Goal: Transaction & Acquisition: Purchase product/service

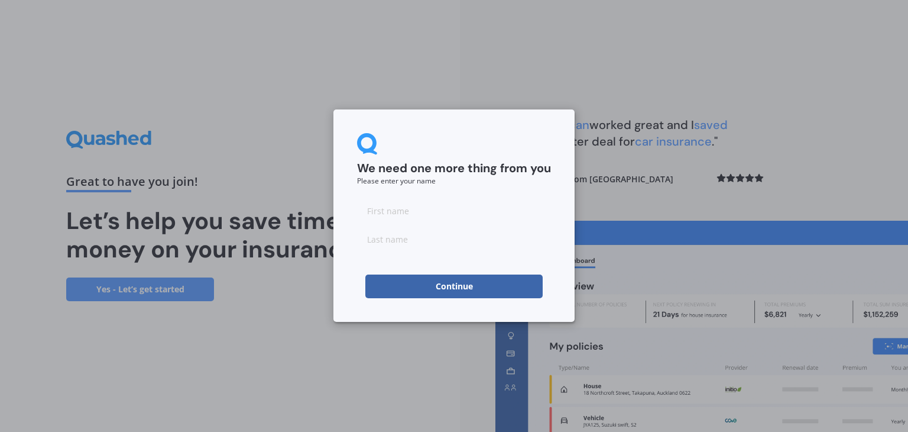
click at [415, 216] on input at bounding box center [454, 211] width 194 height 24
type input "Dakota"
type input "[PERSON_NAME]"
click button "Continue" at bounding box center [454, 286] width 177 height 24
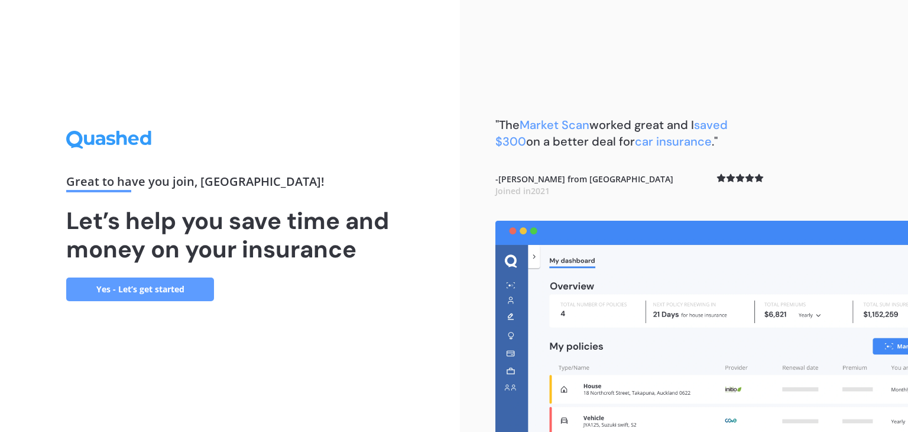
click at [105, 277] on link "Yes - Let’s get started" at bounding box center [140, 289] width 148 height 24
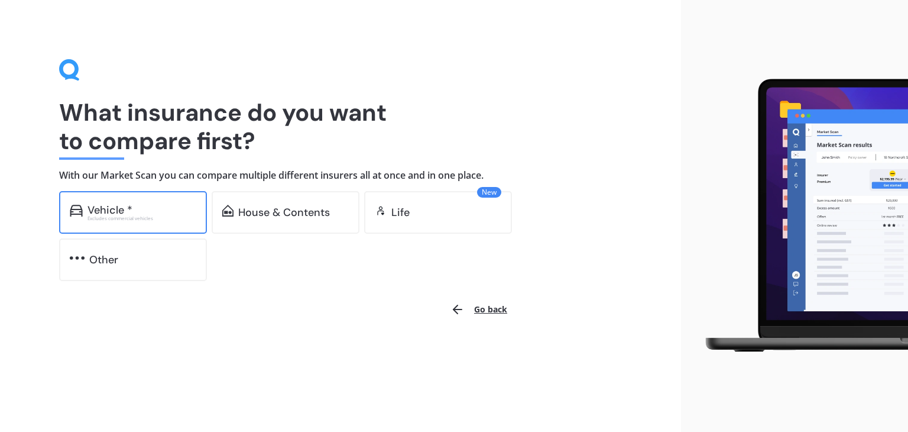
click at [145, 225] on div "Vehicle * Excludes commercial vehicles" at bounding box center [133, 212] width 148 height 43
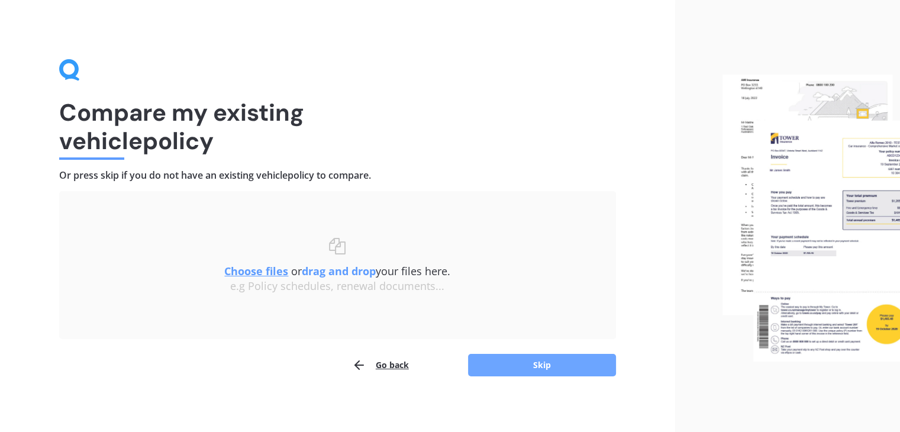
click at [497, 370] on button "Skip" at bounding box center [542, 365] width 148 height 22
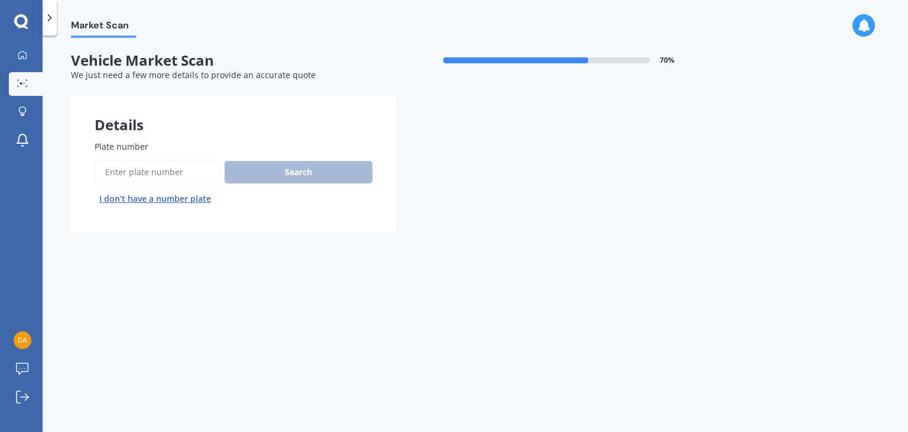
click at [170, 171] on input "Plate number" at bounding box center [157, 172] width 125 height 25
type input "QCE713"
click at [302, 172] on button "Search" at bounding box center [299, 172] width 148 height 22
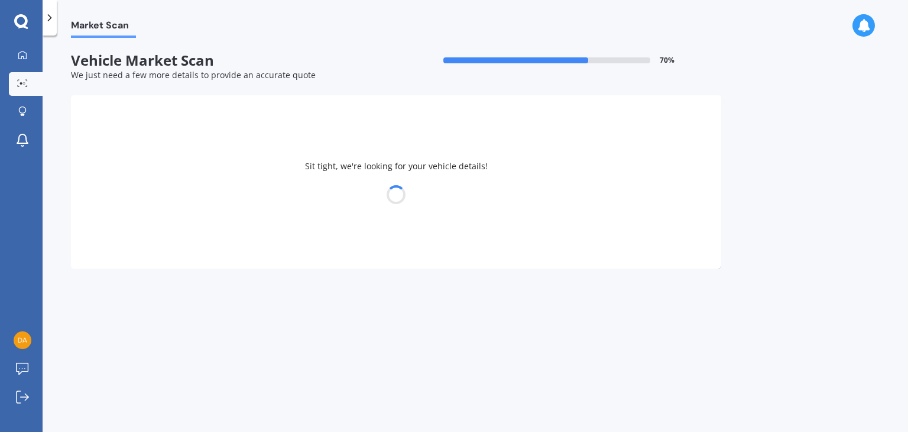
select select "FORD"
select select "ESCAPE"
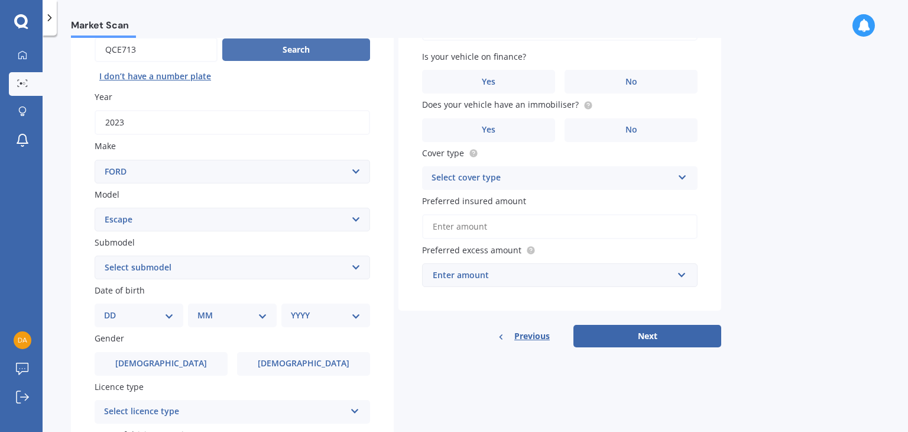
scroll to position [123, 0]
click at [284, 261] on select "Select submodel 3.0 V6 4 cyl All others Ambiente EcoBoost Hybrid ST-LINE 2.0P/4…" at bounding box center [233, 267] width 276 height 24
select select "ST-LINE 2.0P/4WD/6AT"
click at [95, 255] on select "Select submodel 3.0 V6 4 cyl All others Ambiente EcoBoost Hybrid ST-LINE 2.0P/4…" at bounding box center [233, 267] width 276 height 24
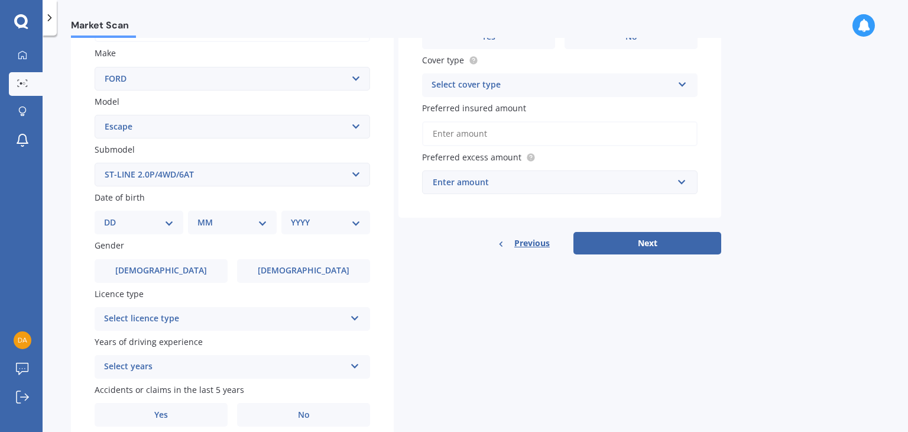
scroll to position [225, 0]
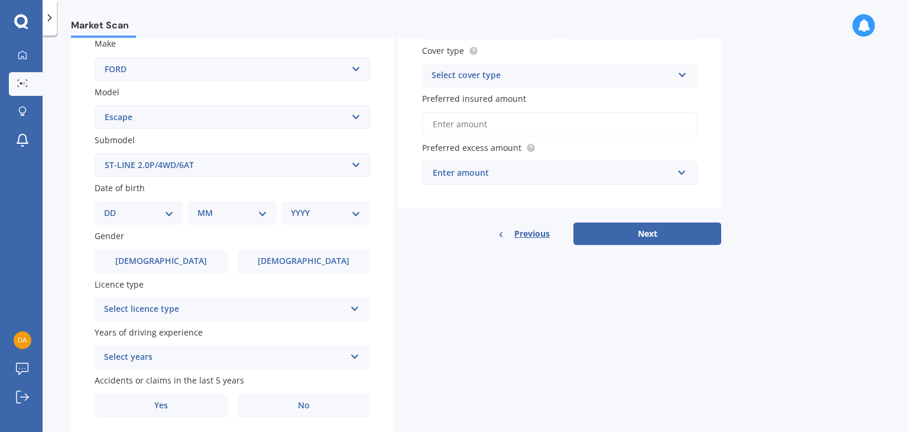
click at [161, 209] on select "DD 01 02 03 04 05 06 07 08 09 10 11 12 13 14 15 16 17 18 19 20 21 22 23 24 25 2…" at bounding box center [139, 212] width 70 height 13
select select "11"
click at [114, 206] on select "DD 01 02 03 04 05 06 07 08 09 10 11 12 13 14 15 16 17 18 19 20 21 22 23 24 25 2…" at bounding box center [139, 212] width 70 height 13
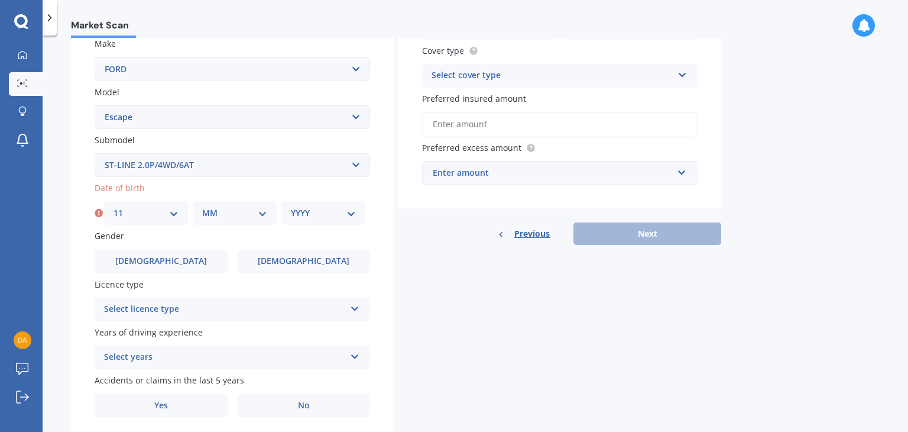
click at [250, 212] on select "MM 01 02 03 04 05 06 07 08 09 10 11 12" at bounding box center [234, 212] width 65 height 13
select select "04"
click at [202, 206] on select "MM 01 02 03 04 05 06 07 08 09 10 11 12" at bounding box center [234, 212] width 65 height 13
click at [324, 210] on select "YYYY 2025 2024 2023 2022 2021 2020 2019 2018 2017 2016 2015 2014 2013 2012 2011…" at bounding box center [323, 212] width 65 height 13
select select "1998"
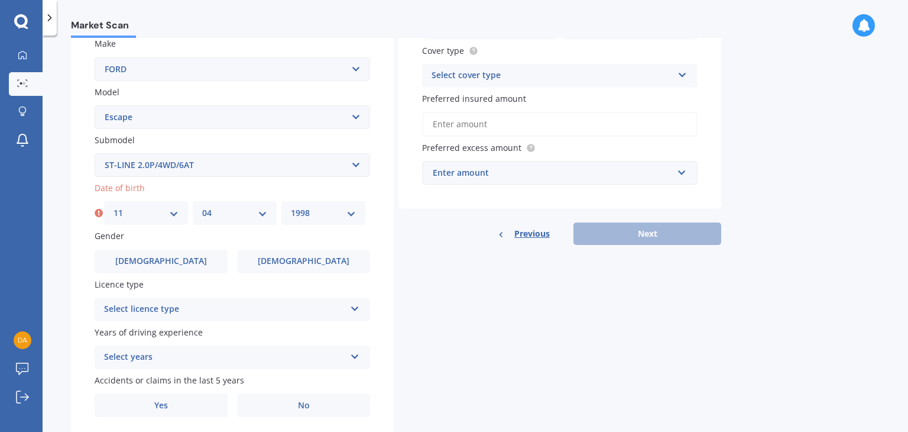
click at [291, 206] on select "YYYY 2025 2024 2023 2022 2021 2020 2019 2018 2017 2016 2015 2014 2013 2012 2011…" at bounding box center [323, 212] width 65 height 13
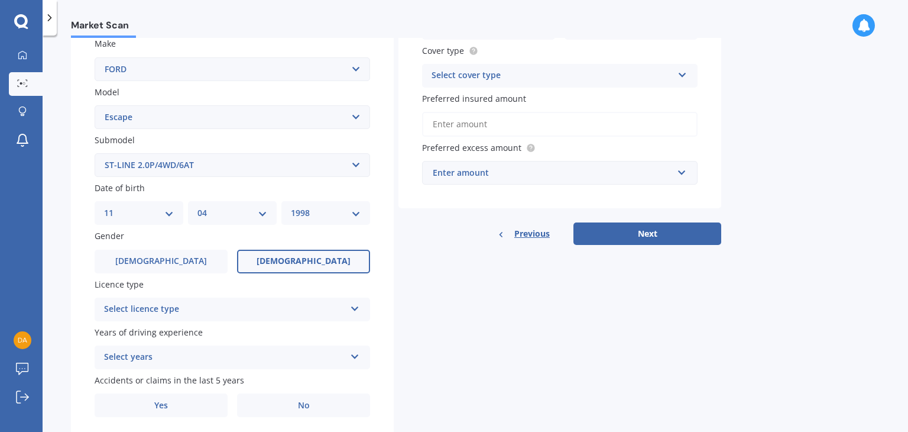
click at [280, 268] on label "[DEMOGRAPHIC_DATA]" at bounding box center [303, 262] width 133 height 24
click at [0, 0] on input "[DEMOGRAPHIC_DATA]" at bounding box center [0, 0] width 0 height 0
click at [260, 313] on div "Select licence type" at bounding box center [224, 309] width 241 height 14
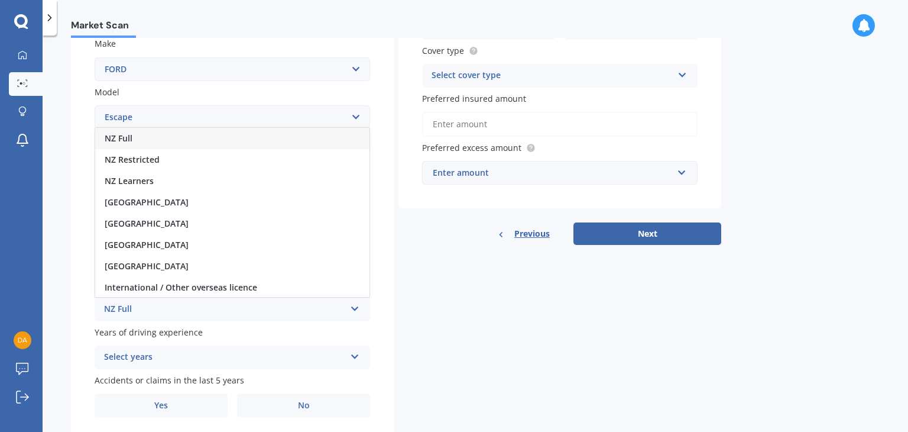
click at [254, 134] on div "NZ Full" at bounding box center [232, 138] width 274 height 21
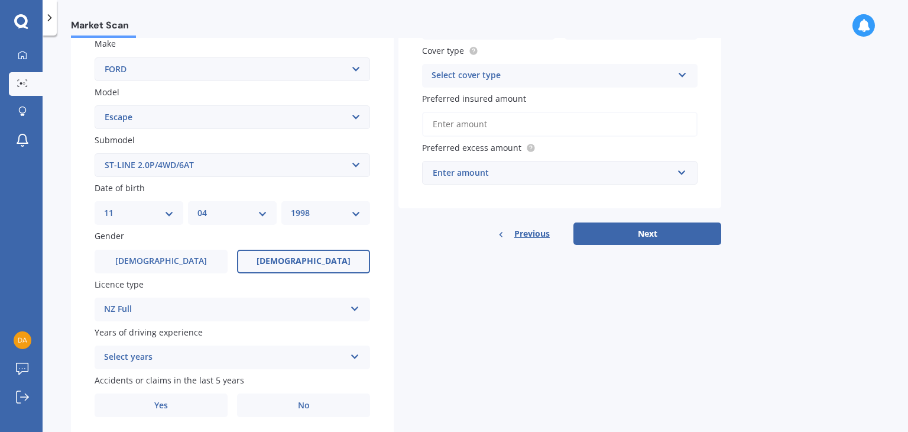
click at [206, 354] on div "Select years" at bounding box center [224, 357] width 241 height 14
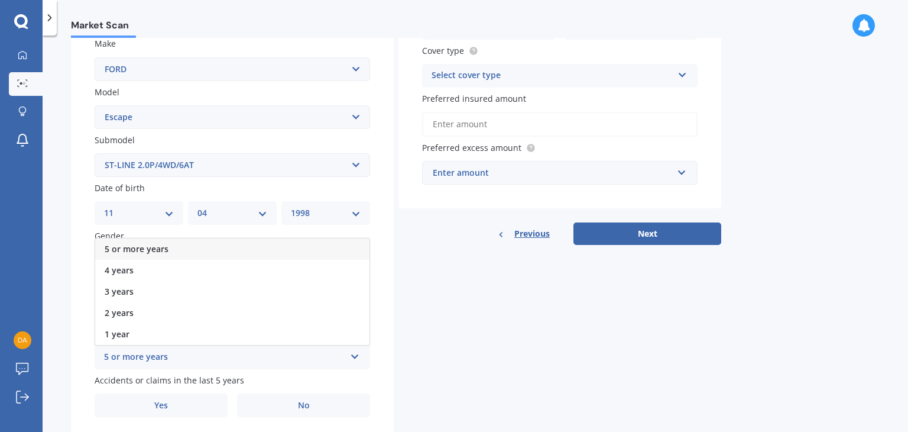
click at [209, 252] on div "5 or more years" at bounding box center [232, 248] width 274 height 21
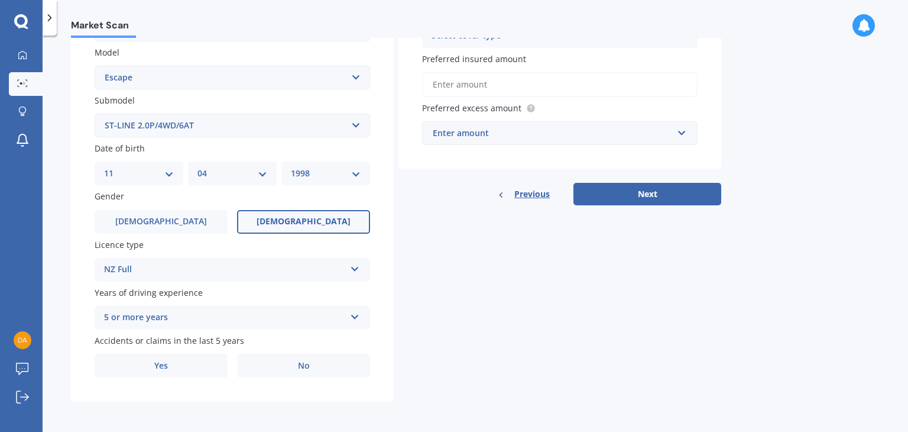
scroll to position [264, 0]
click at [274, 361] on label "No" at bounding box center [303, 366] width 133 height 24
click at [0, 0] on input "No" at bounding box center [0, 0] width 0 height 0
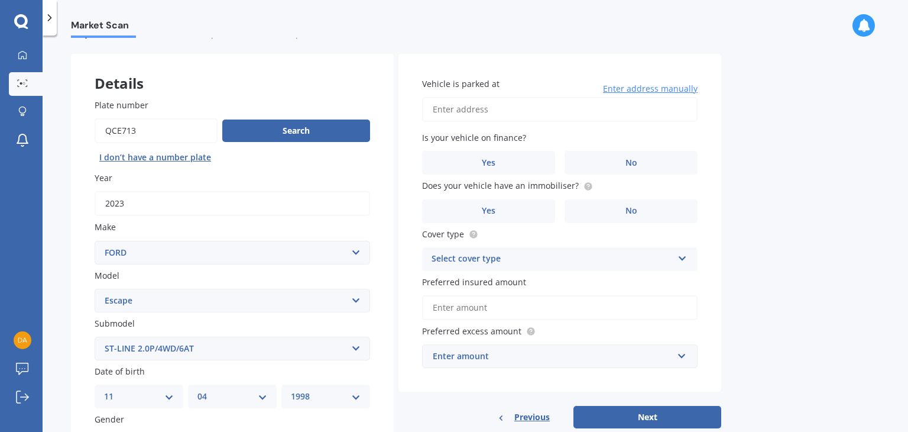
scroll to position [40, 0]
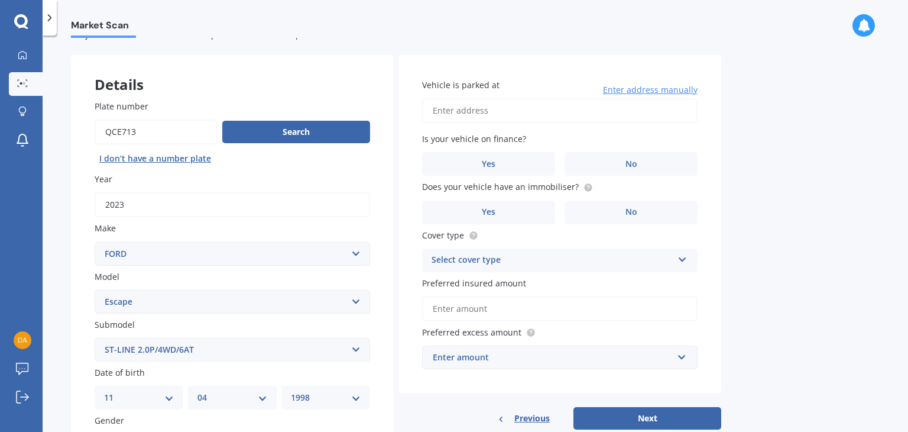
click at [532, 114] on input "Vehicle is parked at" at bounding box center [560, 110] width 276 height 25
type input "[STREET_ADDRESS][PERSON_NAME][PERSON_NAME]"
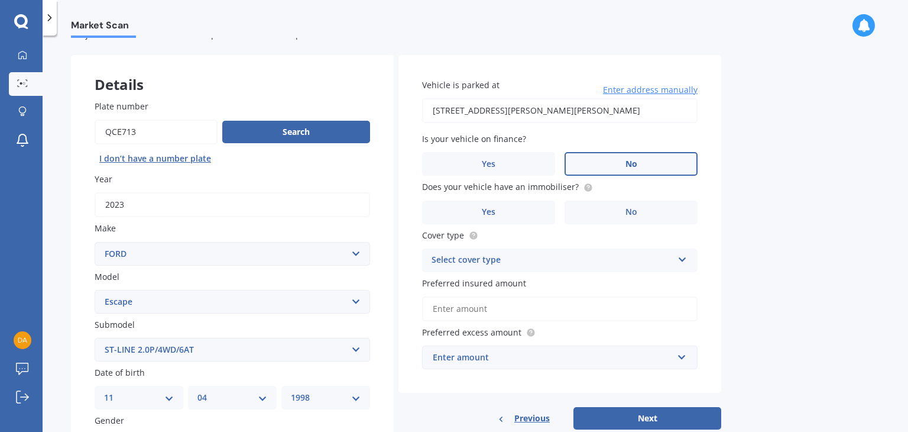
click at [625, 164] on label "No" at bounding box center [631, 164] width 133 height 24
click at [0, 0] on input "No" at bounding box center [0, 0] width 0 height 0
click at [626, 211] on span "No" at bounding box center [632, 212] width 12 height 10
click at [0, 0] on input "No" at bounding box center [0, 0] width 0 height 0
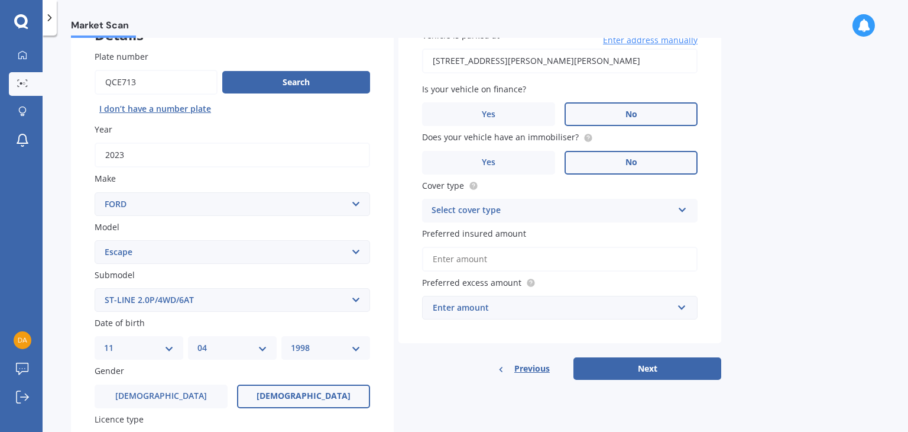
scroll to position [90, 0]
click at [626, 212] on div "Select cover type" at bounding box center [552, 210] width 241 height 14
click at [616, 240] on div "Comprehensive" at bounding box center [560, 233] width 274 height 21
click at [619, 311] on div "Enter amount" at bounding box center [553, 307] width 240 height 13
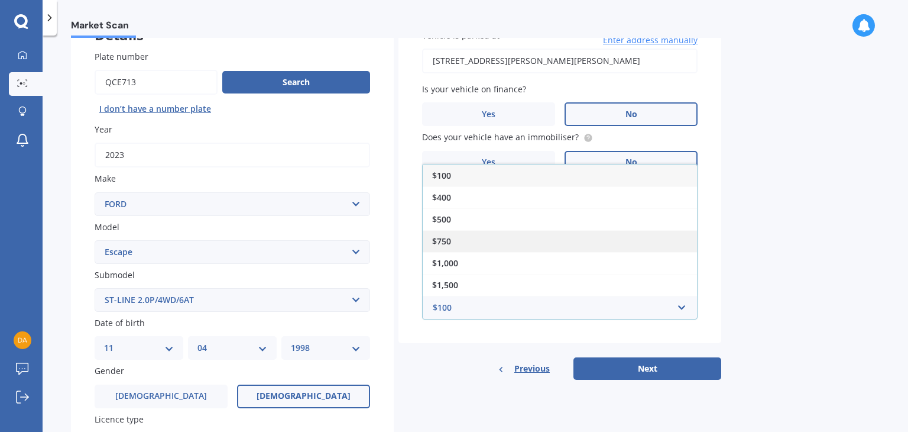
click at [633, 243] on div "$750" at bounding box center [560, 241] width 274 height 22
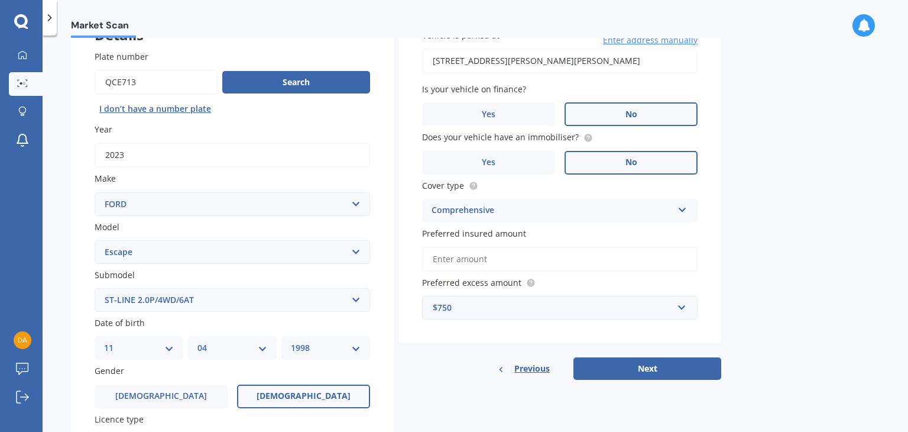
click at [496, 339] on div "Vehicle is parked at [STREET_ADDRESS][PERSON_NAME][PERSON_NAME] Enter address m…" at bounding box center [560, 174] width 323 height 338
click at [601, 365] on button "Next" at bounding box center [648, 368] width 148 height 22
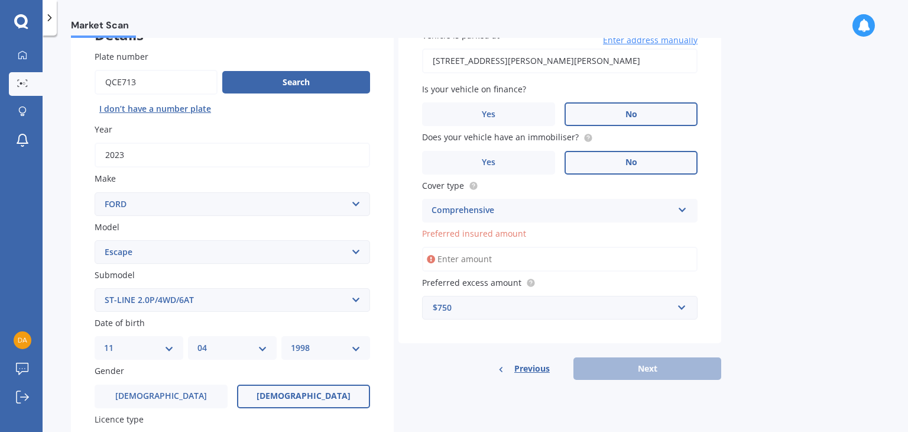
click at [549, 263] on input "Preferred insured amount" at bounding box center [560, 259] width 276 height 25
click at [752, 256] on div "Market Scan Vehicle Market Scan 70 % We just need a few more details to provide…" at bounding box center [476, 236] width 866 height 396
click at [665, 256] on input "Preferred insured amount" at bounding box center [560, 259] width 276 height 25
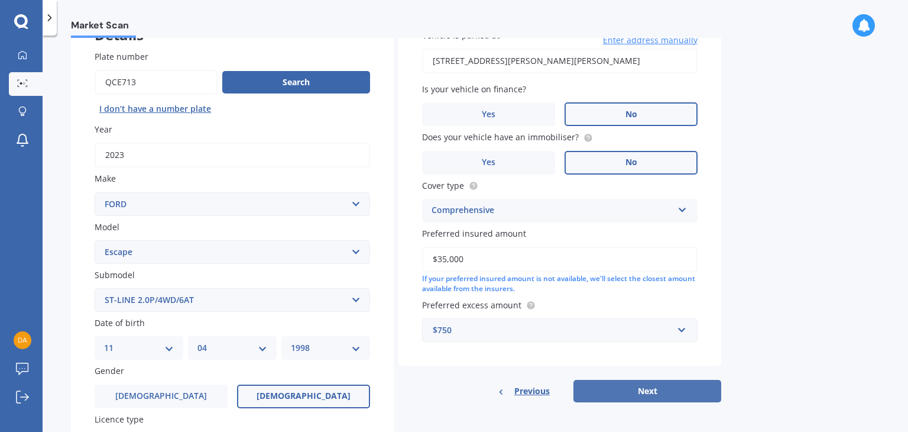
type input "$35,000"
click at [617, 389] on button "Next" at bounding box center [648, 391] width 148 height 22
select select "11"
select select "04"
select select "1998"
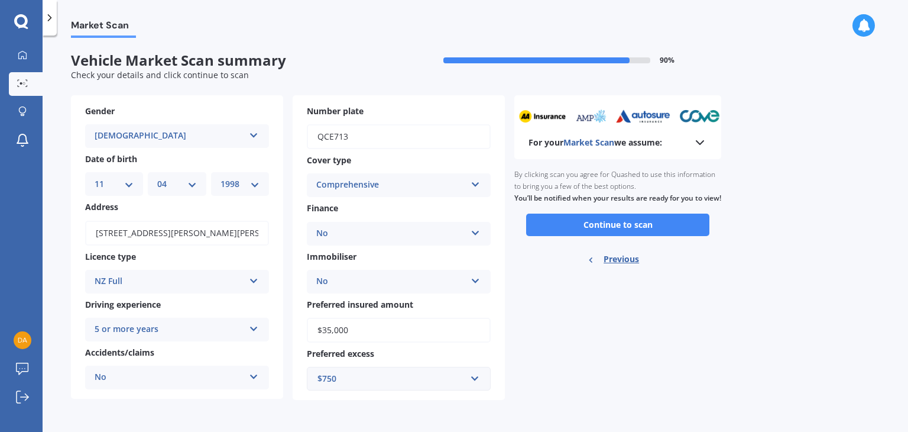
scroll to position [0, 0]
click at [615, 236] on button "Continue to scan" at bounding box center [617, 225] width 183 height 22
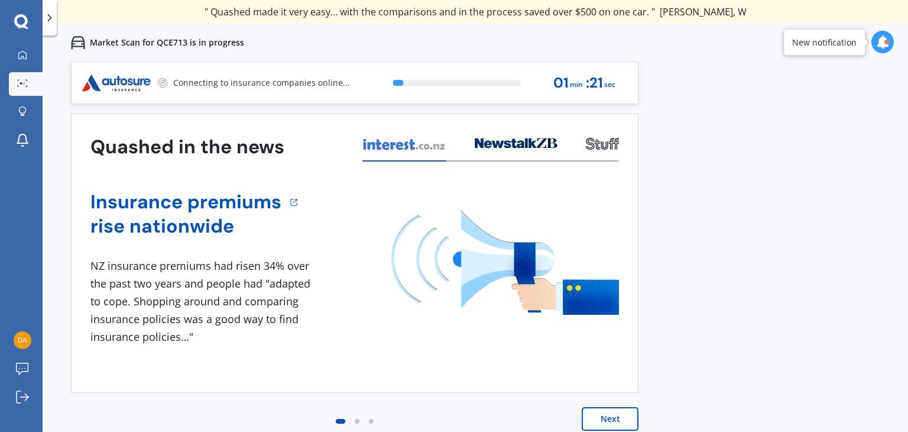
click at [614, 419] on button "Next" at bounding box center [610, 419] width 57 height 24
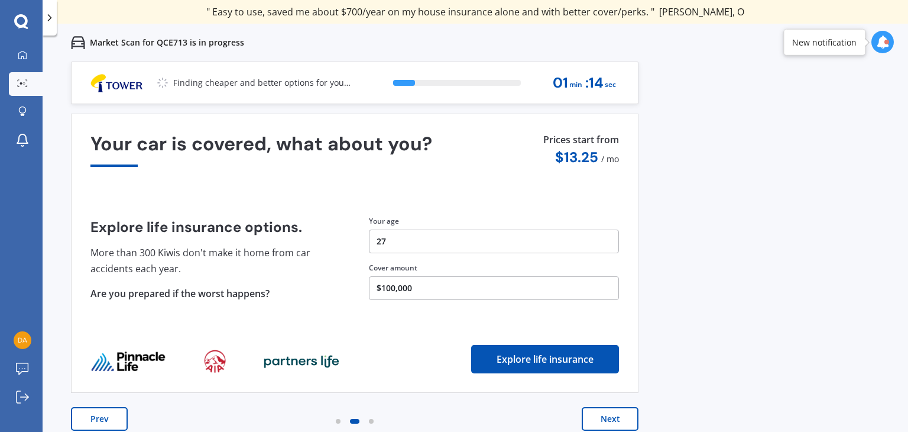
click at [597, 419] on button "Next" at bounding box center [610, 419] width 57 height 24
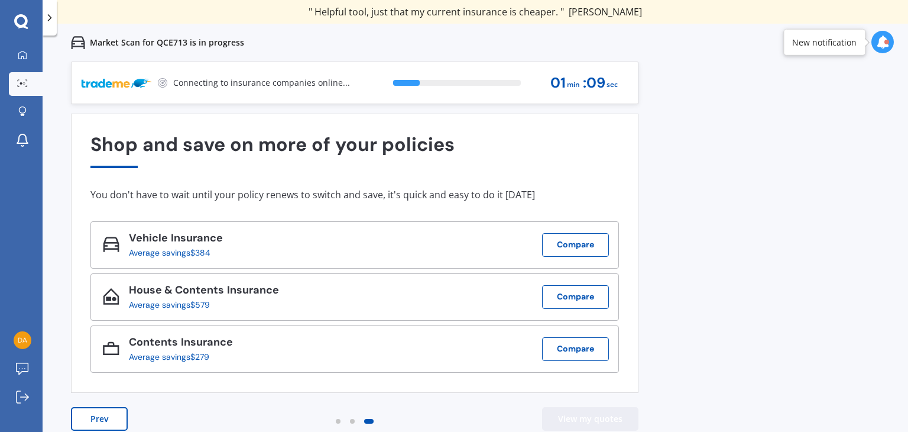
click at [601, 415] on button "View my quotes" at bounding box center [590, 419] width 96 height 24
click at [689, 302] on div "Previous 80,000+ [DEMOGRAPHIC_DATA] consumers have signed up to shop and save t…" at bounding box center [476, 278] width 866 height 432
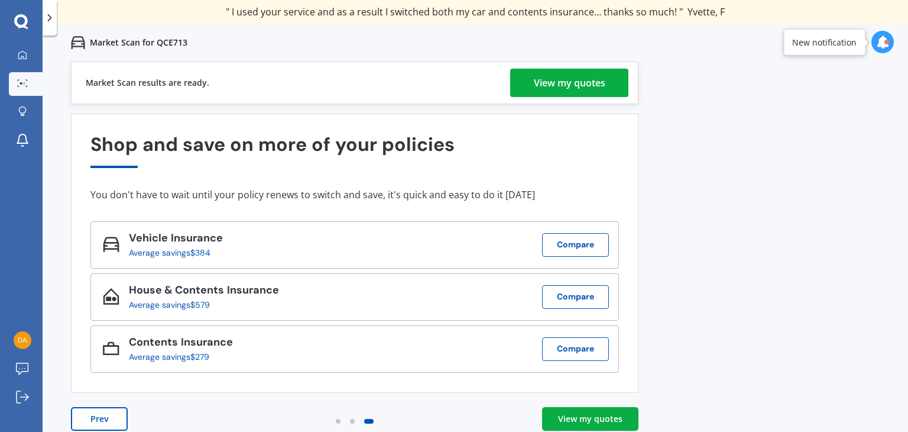
click at [592, 413] on div "View my quotes" at bounding box center [590, 419] width 64 height 12
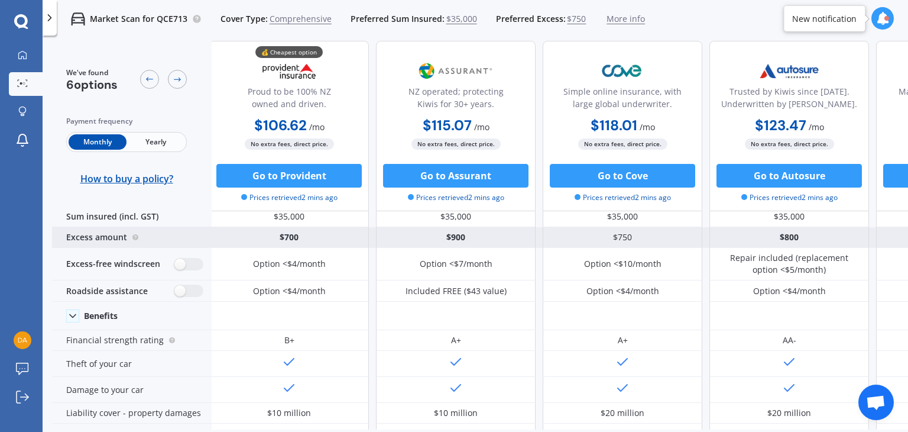
scroll to position [0, 2]
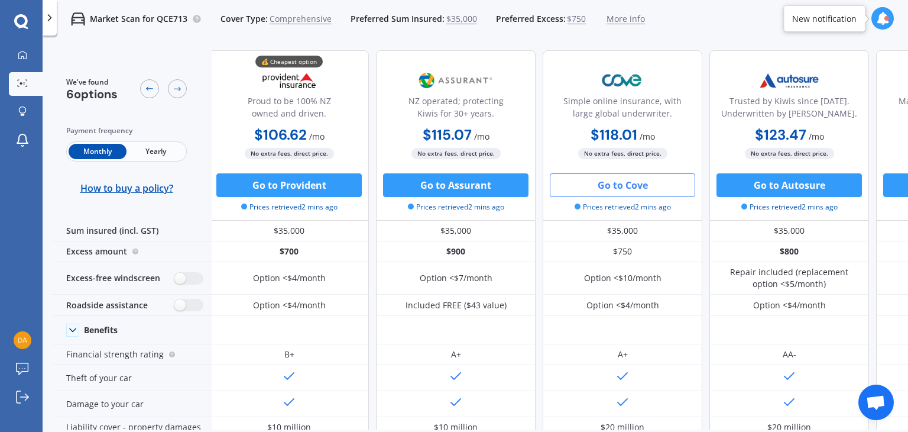
click at [585, 182] on button "Go to Cove" at bounding box center [622, 185] width 145 height 24
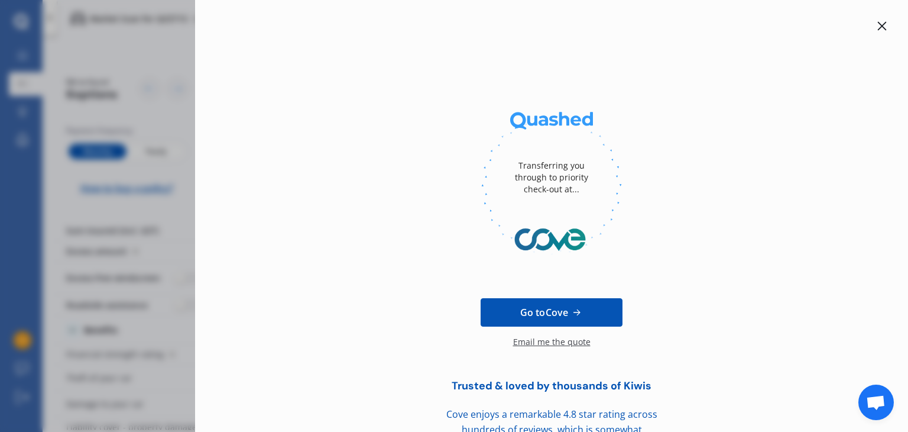
click at [878, 27] on icon at bounding box center [882, 26] width 9 height 9
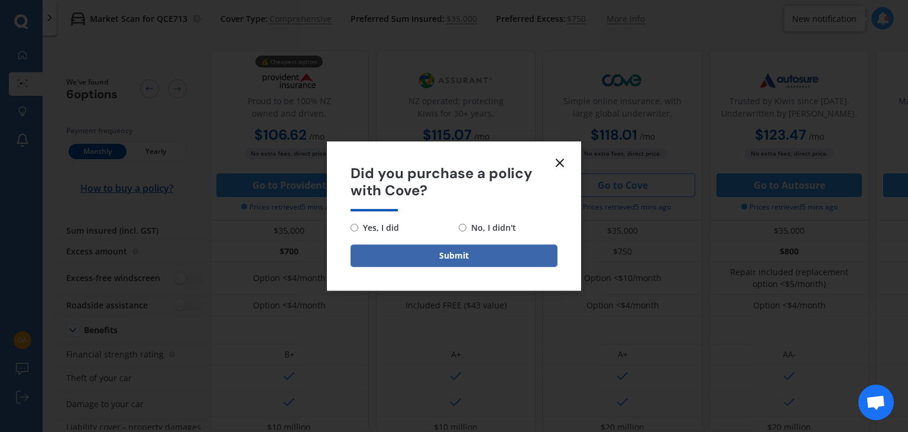
click at [564, 160] on icon at bounding box center [560, 163] width 14 height 14
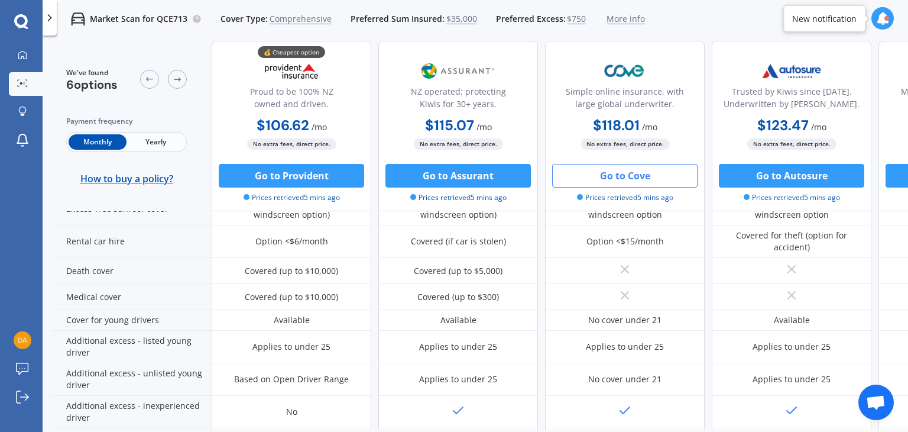
scroll to position [518, 0]
click at [452, 180] on button "Go to Assurant" at bounding box center [458, 176] width 145 height 24
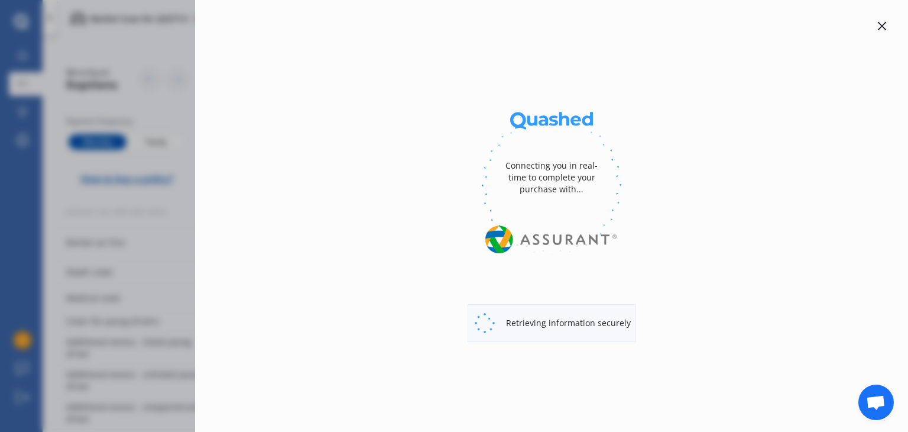
select select "full"
select select "500.00"
select select "Hawkes Bay"
select select "FORD"
select select "ESCAPE"
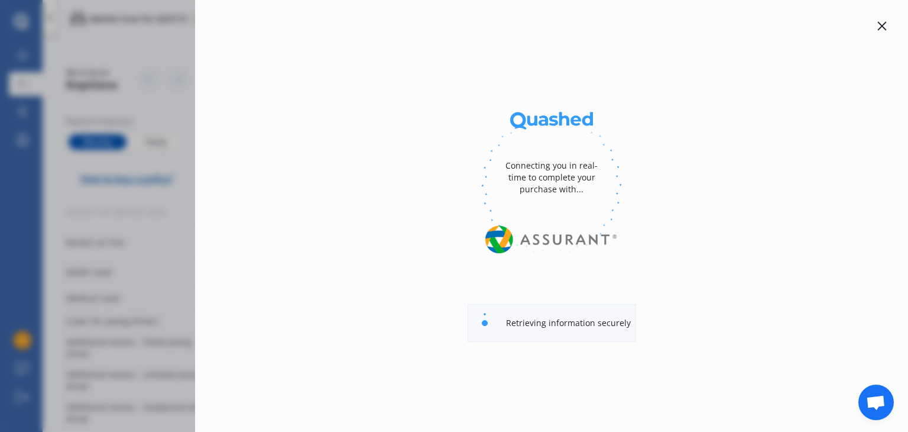
select select "ST-LINE 2.0P/4WD/6AT"
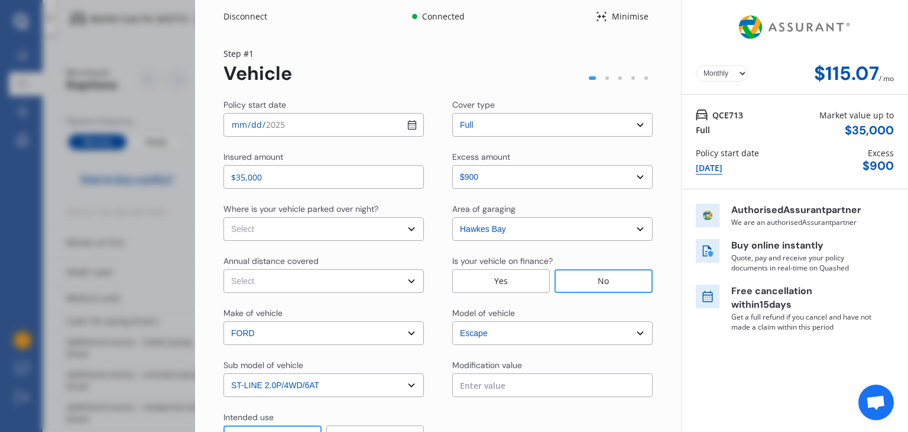
click at [158, 118] on div "Disconnect Connected Minimise Yearly Monthly $115.07 / mo Step # 1 Vehicle Poli…" at bounding box center [454, 216] width 908 height 432
click at [736, 33] on img at bounding box center [795, 27] width 119 height 45
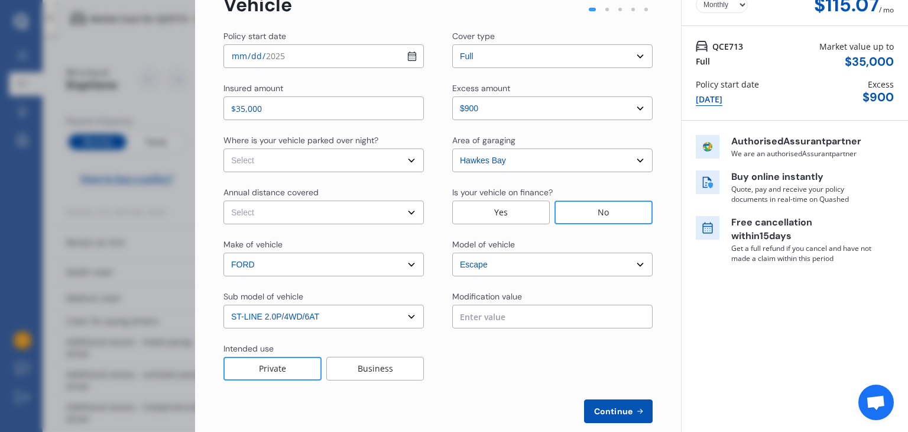
scroll to position [65, 0]
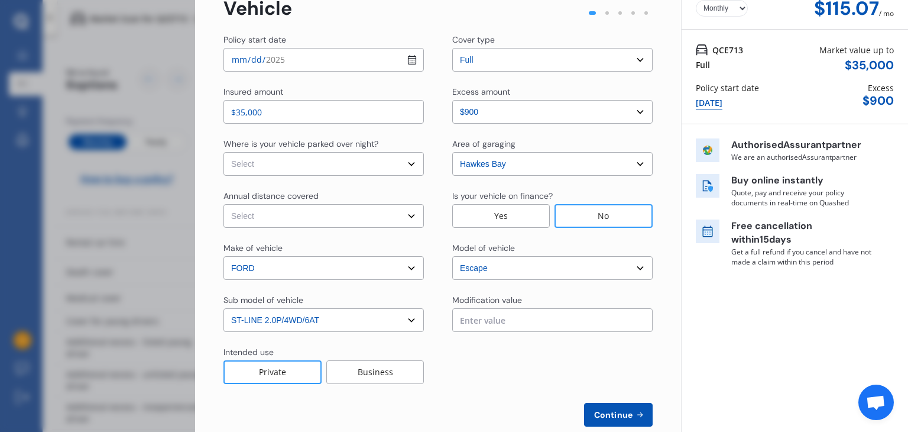
click at [357, 121] on input "$35,000" at bounding box center [324, 112] width 200 height 24
type input "$30,000"
click at [426, 24] on div "Step # 1 Vehicle Policy start date [DATE] Cover type Select cover type 3rd Part…" at bounding box center [438, 204] width 429 height 444
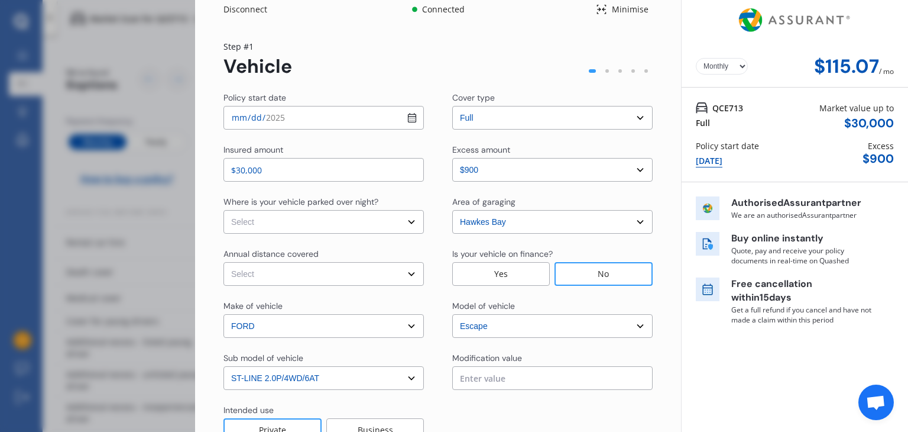
scroll to position [0, 0]
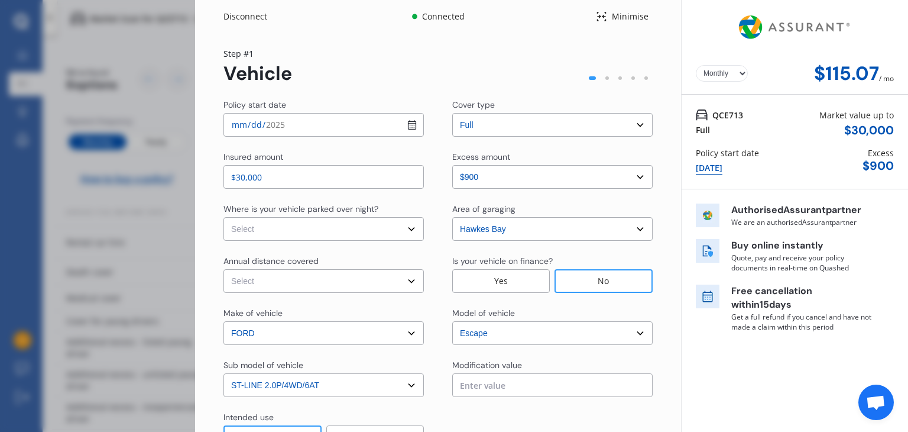
click at [239, 11] on div "Disconnect" at bounding box center [252, 17] width 57 height 12
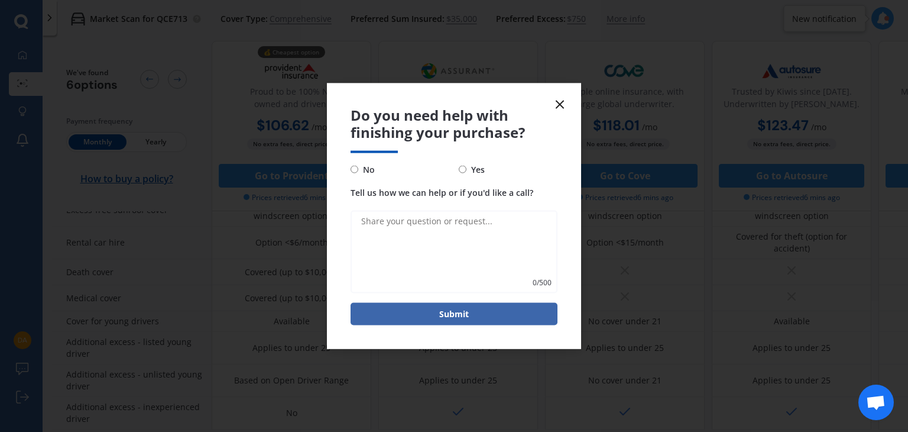
click at [355, 175] on label "No" at bounding box center [400, 169] width 99 height 14
click at [355, 173] on input "No" at bounding box center [355, 170] width 8 height 8
radio input "true"
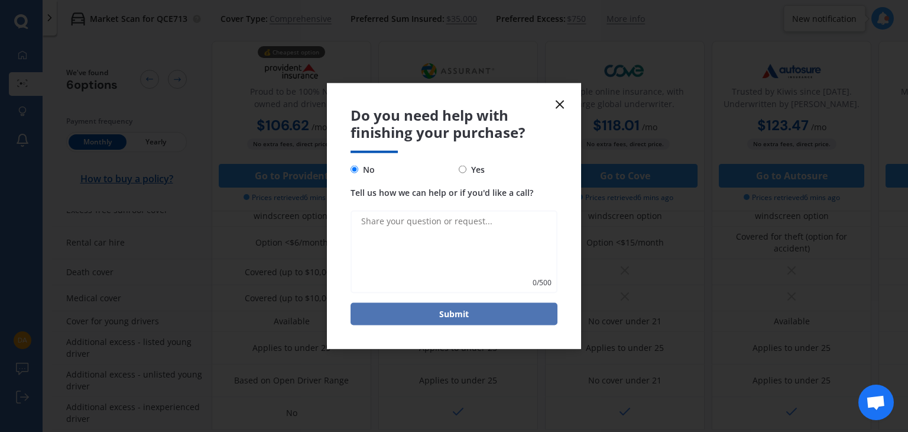
click at [408, 312] on button "Submit" at bounding box center [454, 313] width 207 height 22
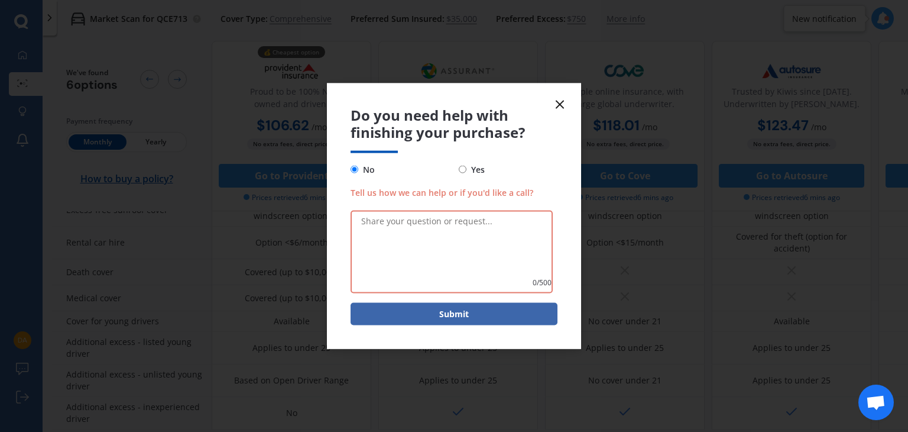
click at [557, 108] on icon at bounding box center [560, 105] width 14 height 14
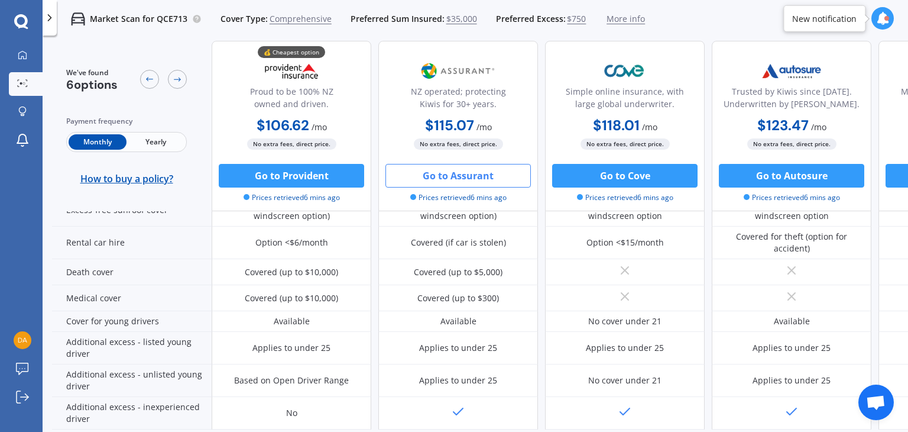
click at [476, 176] on button "Go to Assurant" at bounding box center [458, 176] width 145 height 24
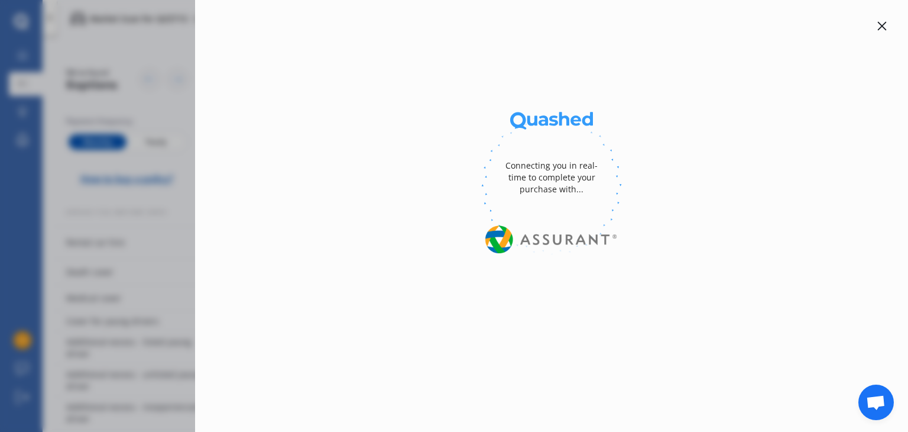
drag, startPoint x: 476, startPoint y: 176, endPoint x: 289, endPoint y: -4, distance: 258.9
click at [289, 0] on html "We are experiencing high volume of Market Scans . Just a heads up we will have …" at bounding box center [454, 216] width 908 height 432
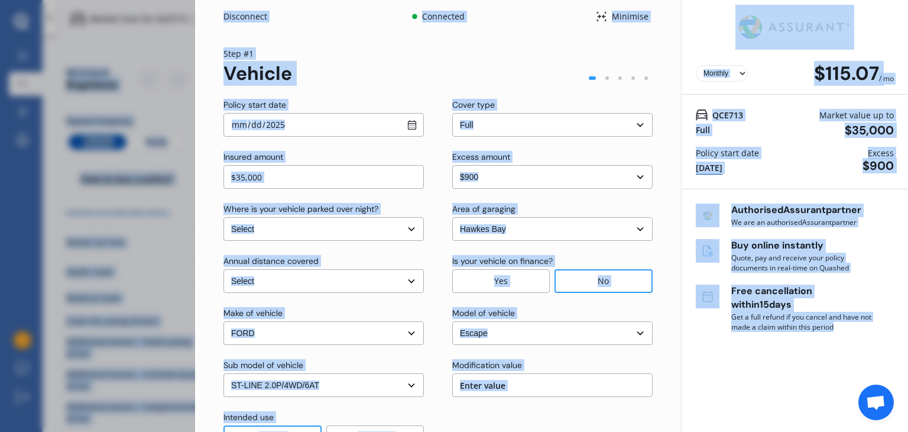
click at [362, 113] on input "[DATE]" at bounding box center [324, 125] width 200 height 24
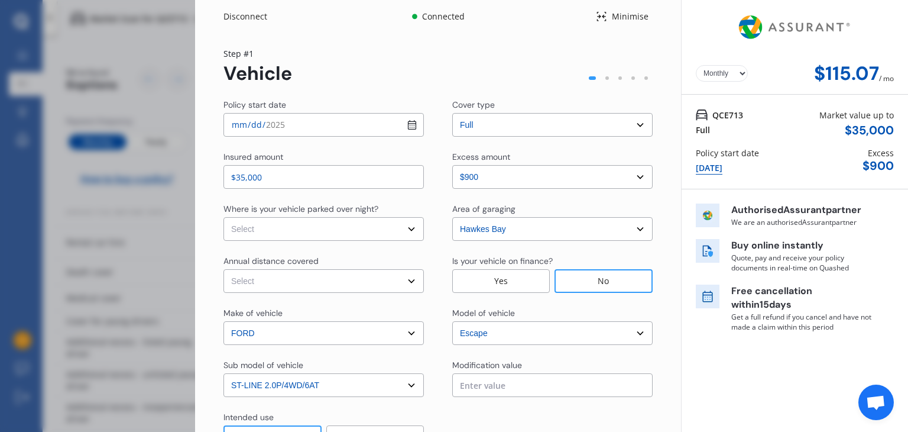
click at [362, 64] on div "Step # 1 Vehicle" at bounding box center [438, 65] width 429 height 37
click at [514, 131] on select "Select cover type 3rd Party Full" at bounding box center [552, 125] width 200 height 24
click at [497, 182] on select "Select excess amount $400 $900 $1,400" at bounding box center [552, 177] width 200 height 24
click at [452, 165] on select "Select excess amount $400 $900 $1,400" at bounding box center [552, 177] width 200 height 24
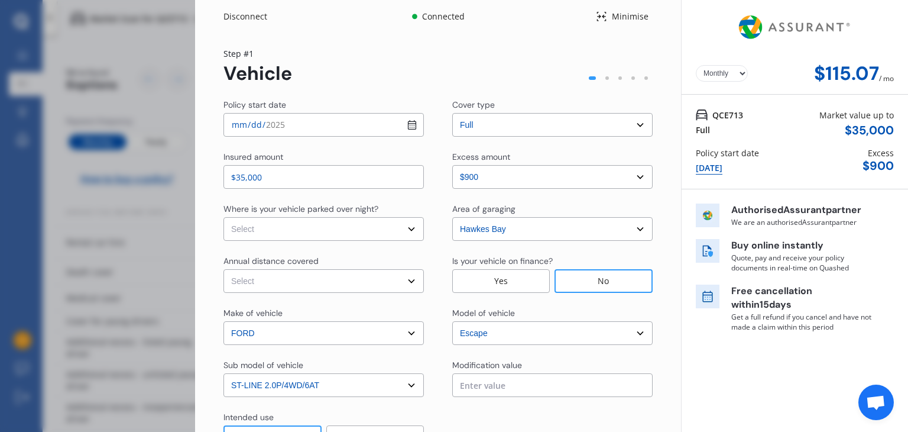
click at [364, 172] on input "$35,000" at bounding box center [324, 177] width 200 height 24
type input "$30,000"
click at [386, 228] on select "Select In a garage On own property On street or road" at bounding box center [324, 229] width 200 height 24
select select "On own property"
click at [224, 217] on select "Select In a garage On own property On street or road" at bounding box center [324, 229] width 200 height 24
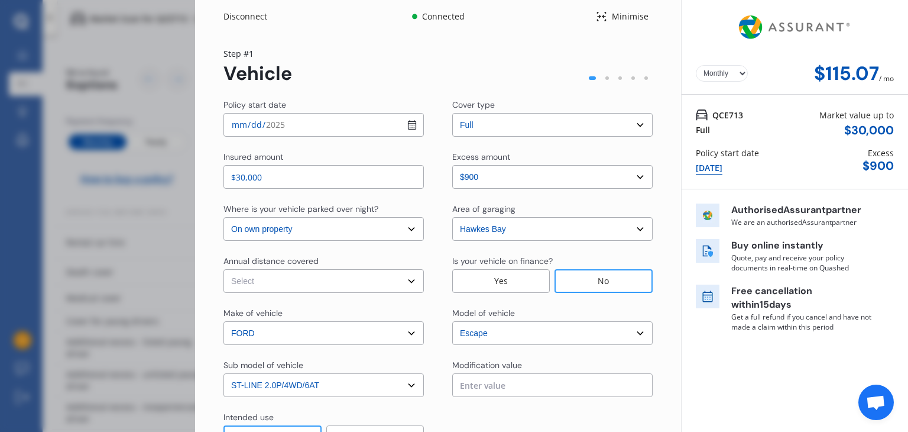
scroll to position [26, 0]
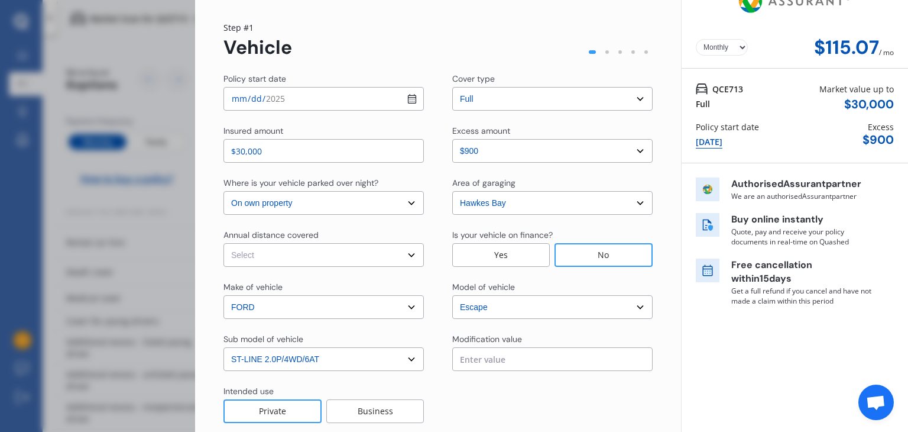
click at [368, 258] on select "Select Low (less than 15,000km per year) Average (15,000-30,000km per year) Hig…" at bounding box center [324, 255] width 200 height 24
select select "15000"
click at [224, 243] on select "Select Low (less than 15,000km per year) Average (15,000-30,000km per year) Hig…" at bounding box center [324, 255] width 200 height 24
click at [362, 291] on div "Make of vehicle" at bounding box center [324, 288] width 200 height 14
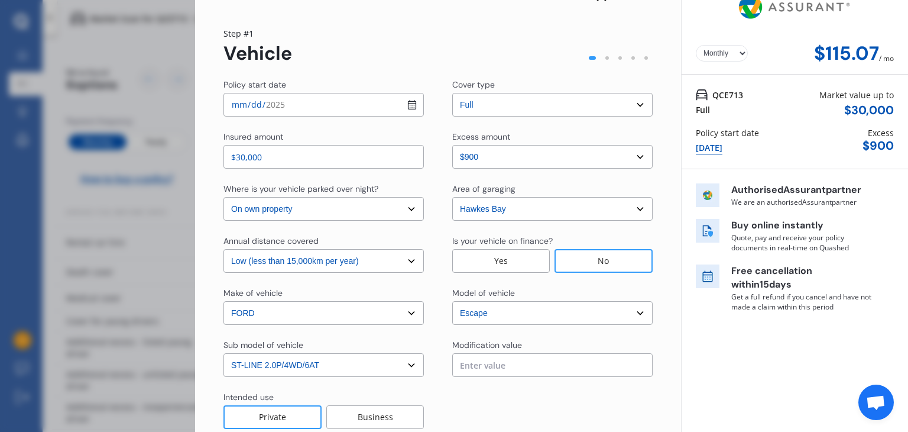
scroll to position [88, 0]
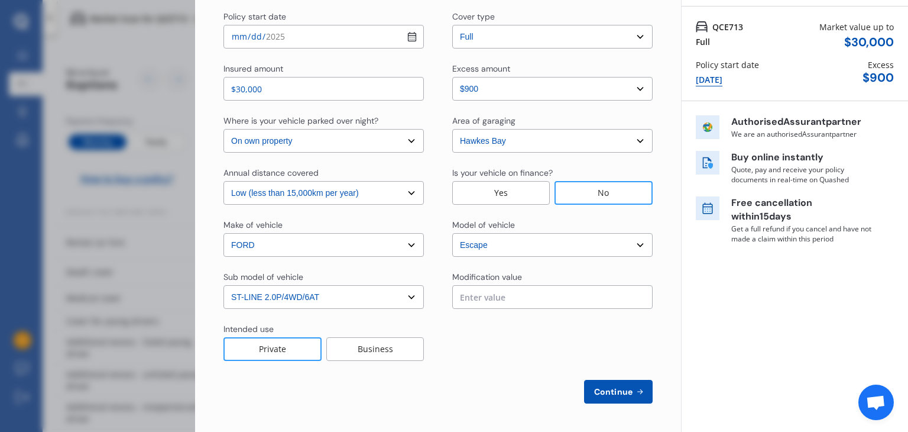
click at [635, 387] on icon at bounding box center [640, 391] width 10 height 9
select select "Miss"
select select "11"
select select "04"
select select "1998"
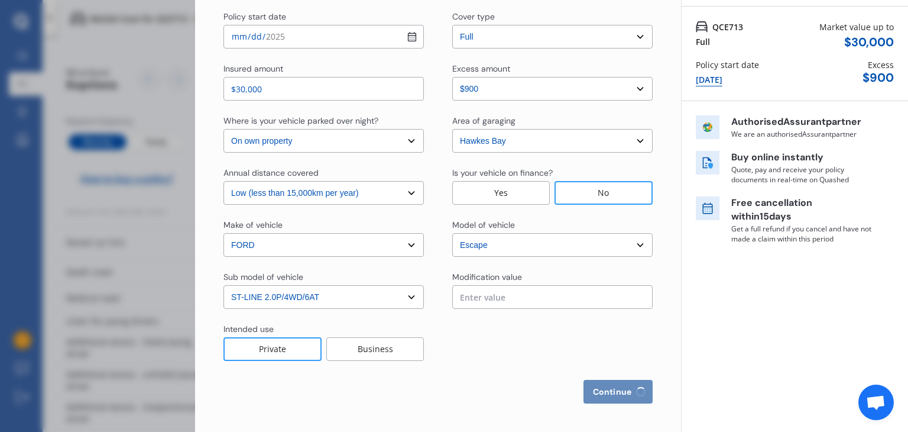
select select "full"
select select "more than 4 years"
select select "[GEOGRAPHIC_DATA]"
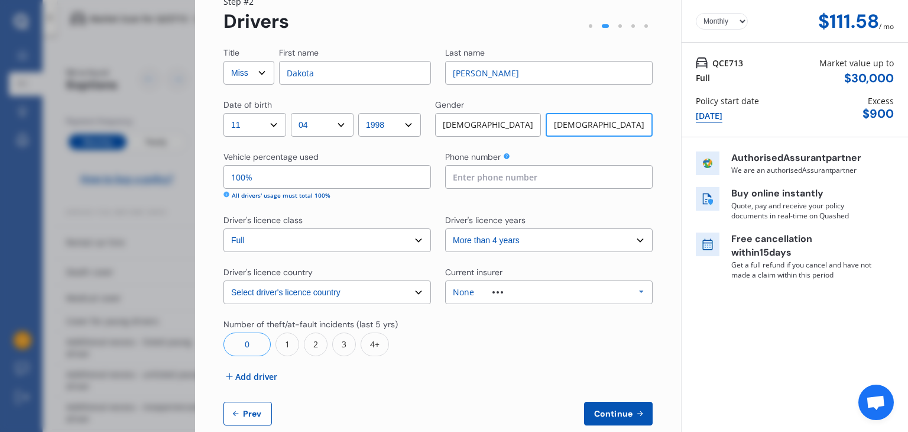
scroll to position [53, 0]
click at [496, 240] on select "Select driver's licence years Less than 1 year 1-2 years 2-4 years More than 4 …" at bounding box center [549, 239] width 208 height 24
click at [491, 295] on div "None Allianz AAI AMI IAG - NZI/State [PERSON_NAME] Vero Unknown Other Insurer N…" at bounding box center [549, 291] width 208 height 24
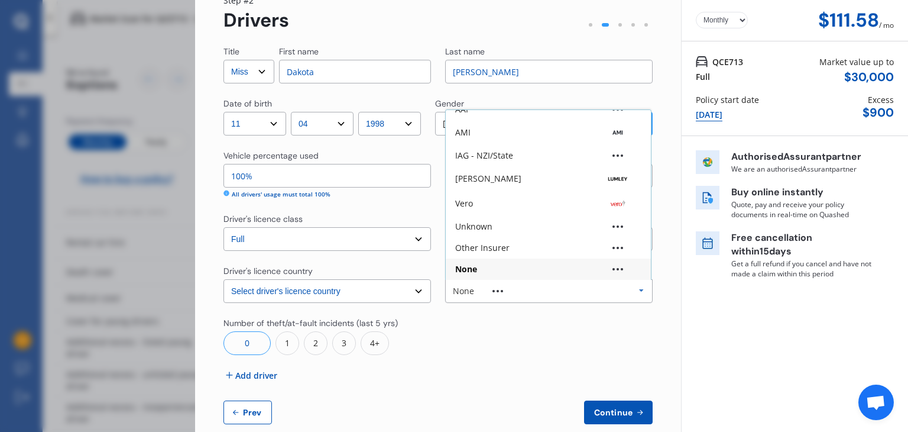
click at [491, 295] on div "None Allianz AAI AMI IAG - NZI/State [PERSON_NAME] Vero Unknown Other Insurer N…" at bounding box center [549, 291] width 208 height 24
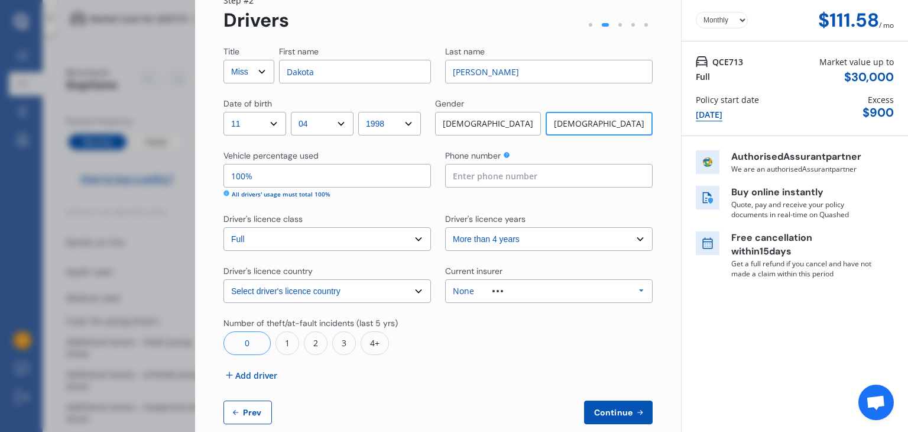
click at [544, 180] on input at bounding box center [549, 176] width 208 height 24
type input "0279650569"
click at [462, 364] on div "Title Select Mr Mrs Miss Ms Dr First name [PERSON_NAME] Last name [PERSON_NAME]…" at bounding box center [438, 235] width 429 height 379
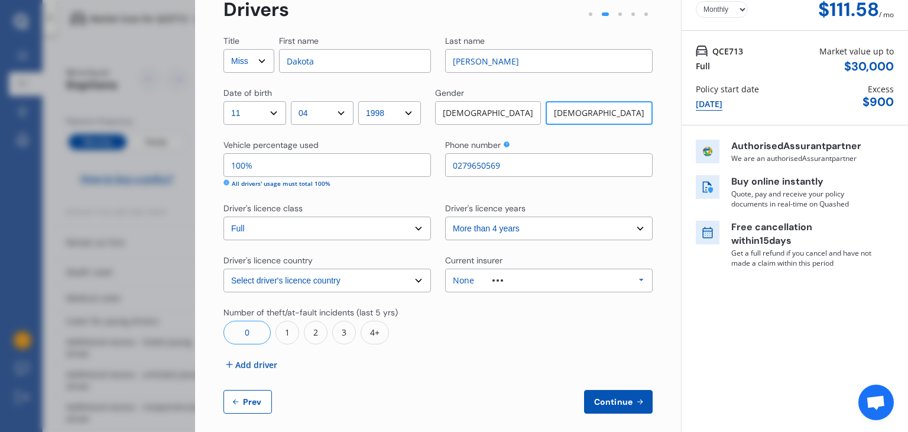
scroll to position [74, 0]
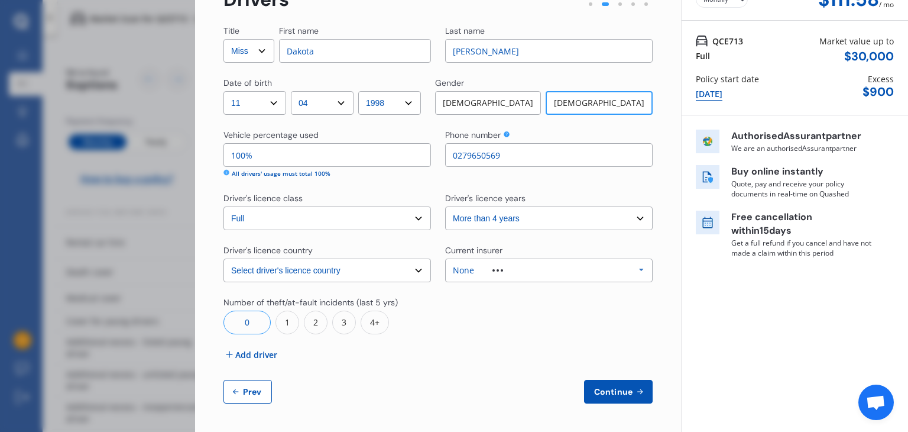
click at [628, 401] on button "Continue" at bounding box center [618, 392] width 69 height 24
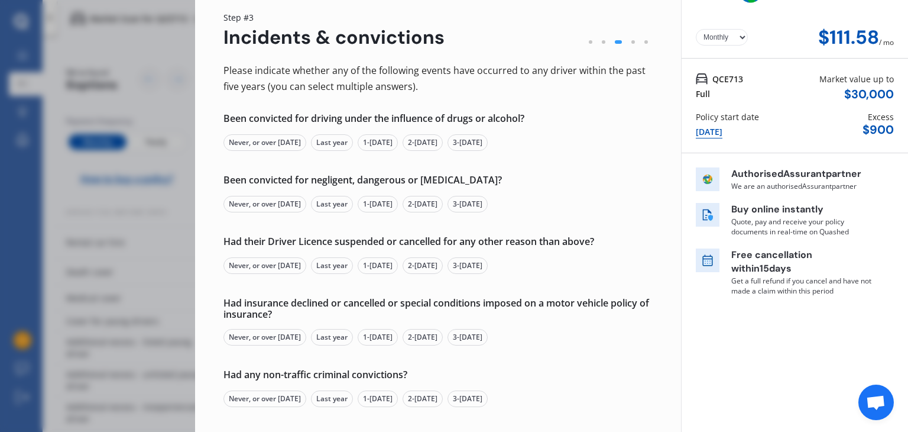
scroll to position [37, 0]
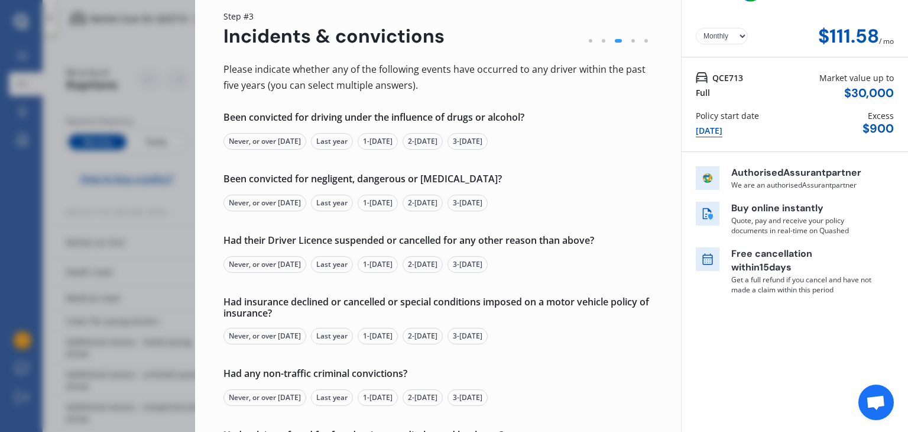
click at [258, 142] on div "Never, or over [DATE]" at bounding box center [265, 141] width 83 height 17
click at [266, 202] on div "Never, or over [DATE]" at bounding box center [265, 203] width 83 height 17
click at [266, 268] on div "Never, or over [DATE]" at bounding box center [265, 264] width 83 height 17
click at [264, 337] on div "Never, or over [DATE]" at bounding box center [265, 336] width 83 height 17
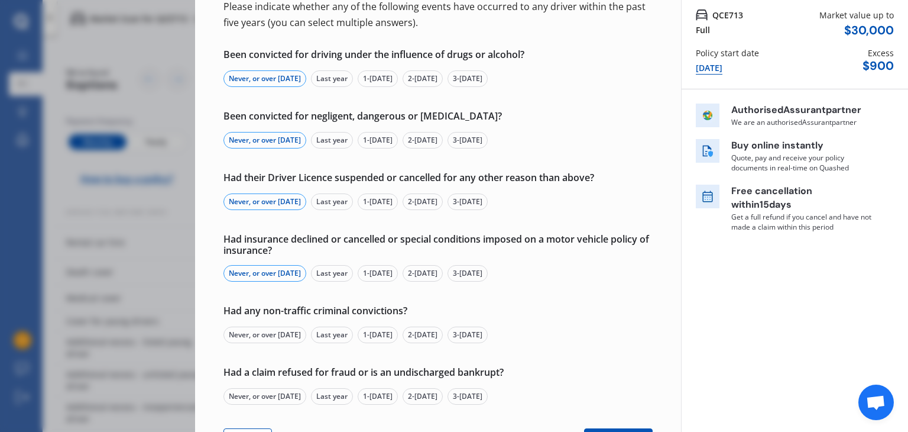
click at [264, 337] on div "Never, or over [DATE]" at bounding box center [265, 334] width 83 height 17
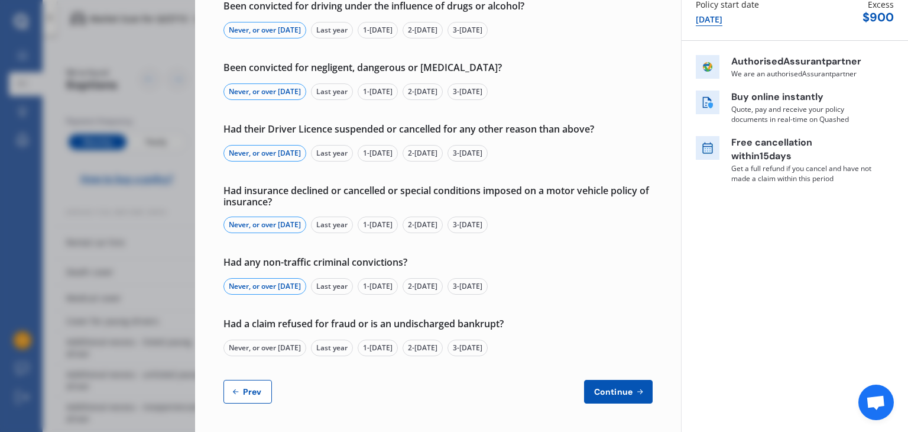
click at [262, 353] on div "Never, or over [DATE]" at bounding box center [265, 347] width 83 height 17
click at [606, 387] on span "Continue" at bounding box center [613, 391] width 43 height 9
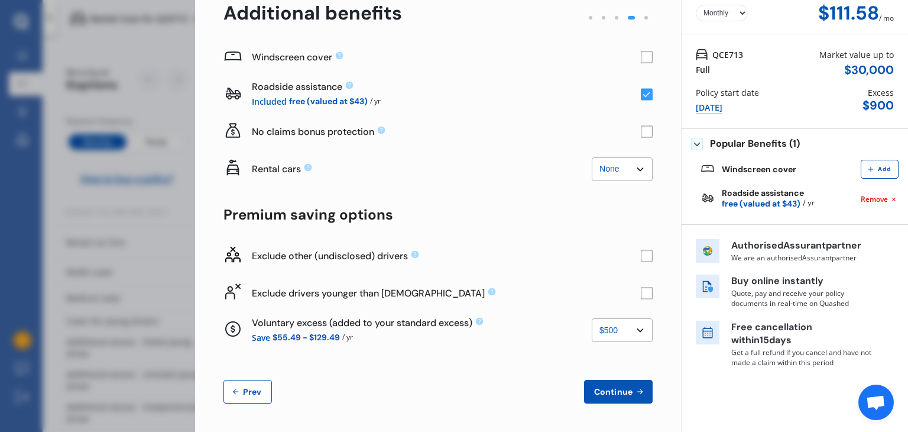
scroll to position [0, 0]
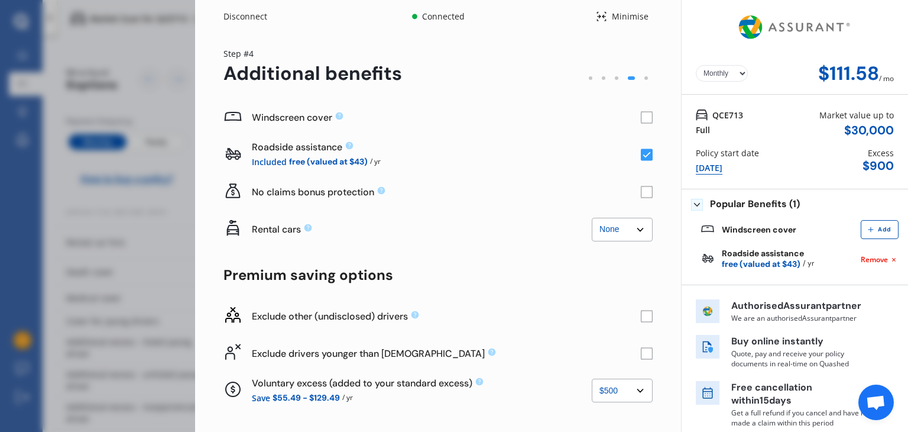
click at [643, 121] on rect at bounding box center [647, 118] width 12 height 12
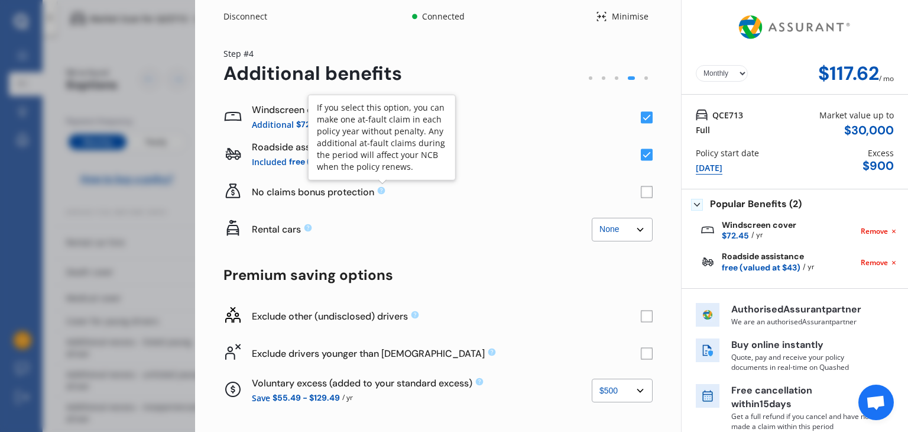
scroll to position [60, 0]
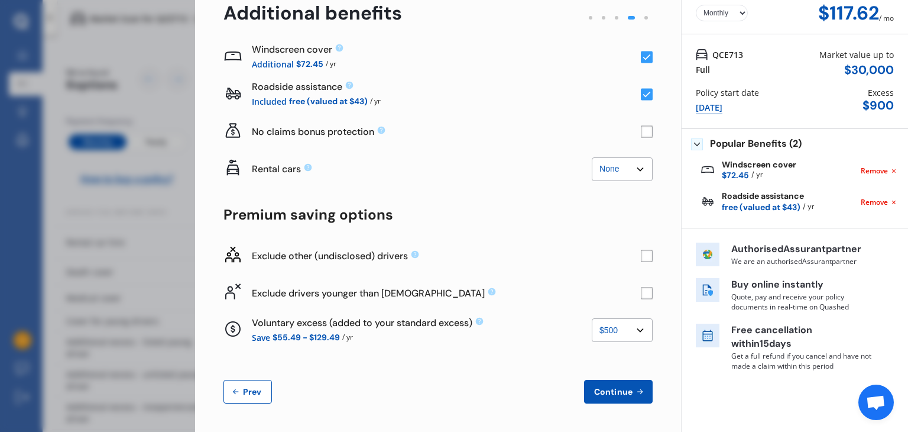
click at [631, 326] on select "None $500 $1,000" at bounding box center [622, 330] width 61 height 24
select select "0"
click at [592, 318] on select "None $500 $1,000" at bounding box center [622, 330] width 61 height 24
